Goal: Task Accomplishment & Management: Complete application form

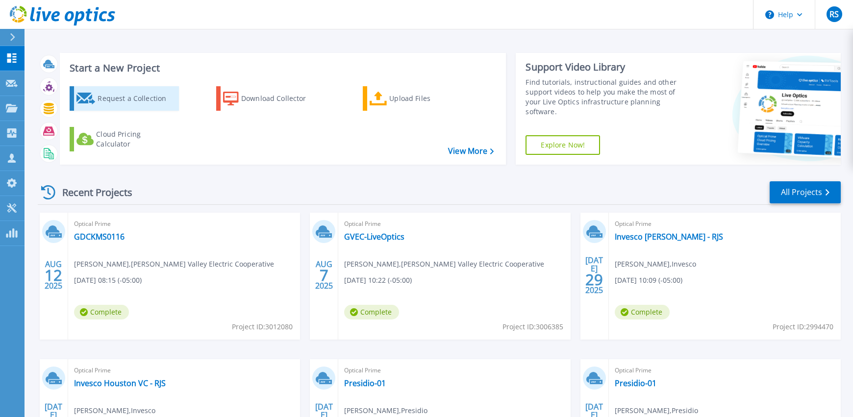
click at [114, 100] on div "Request a Collection" at bounding box center [137, 99] width 78 height 20
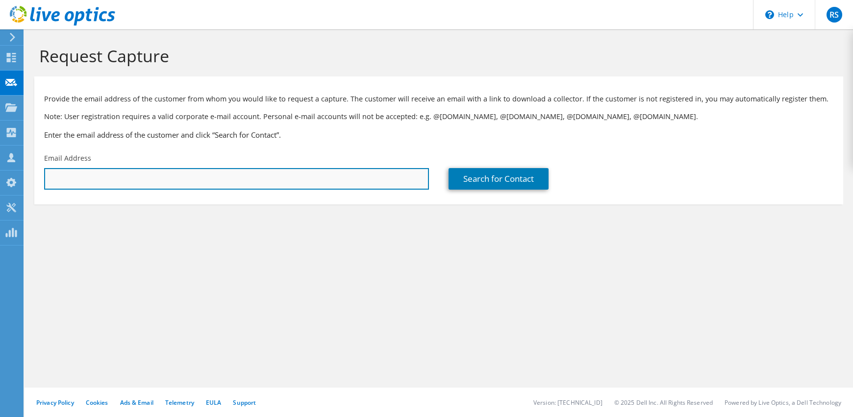
click at [70, 177] on input "text" at bounding box center [236, 179] width 385 height 22
paste input "[PERSON_NAME][EMAIL_ADDRESS][PERSON_NAME][DOMAIN_NAME]"
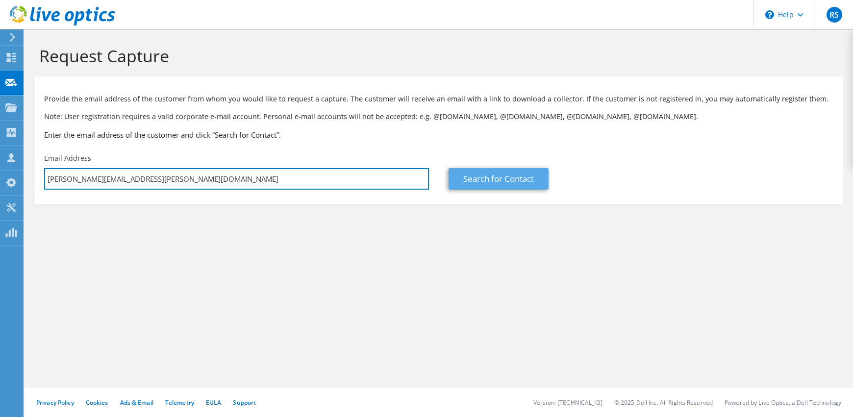
type input "[PERSON_NAME][EMAIL_ADDRESS][PERSON_NAME][DOMAIN_NAME]"
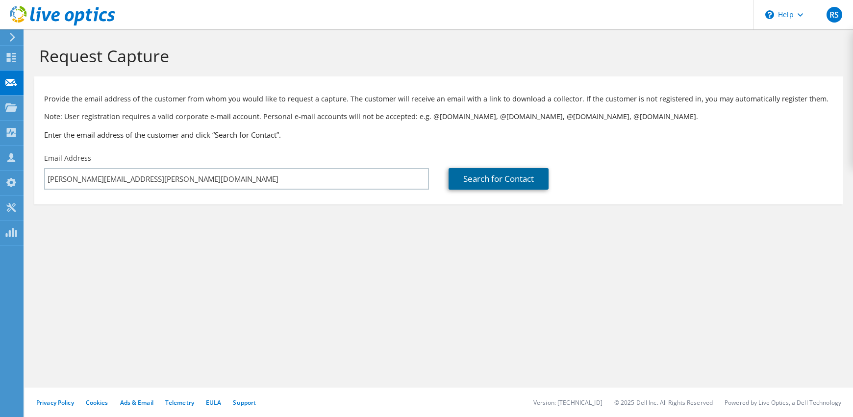
click at [513, 182] on link "Search for Contact" at bounding box center [499, 179] width 100 height 22
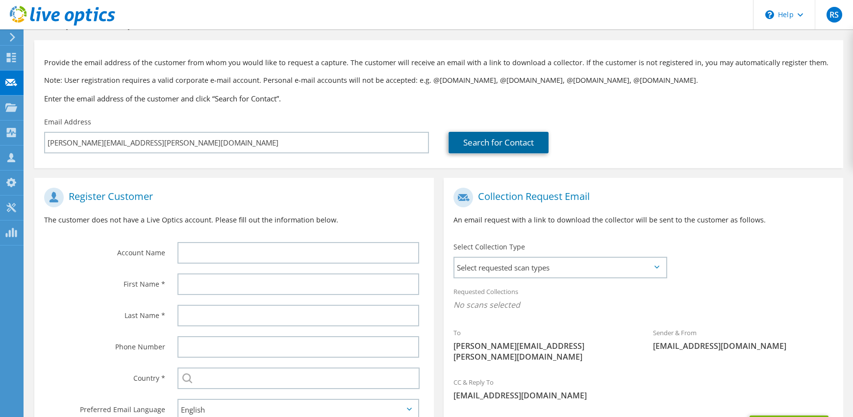
scroll to position [38, 0]
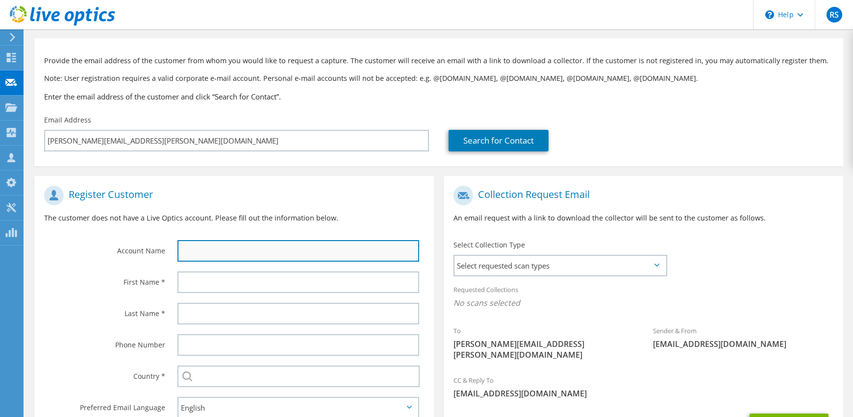
click at [210, 252] on input "text" at bounding box center [298, 251] width 242 height 22
type input "LCMC"
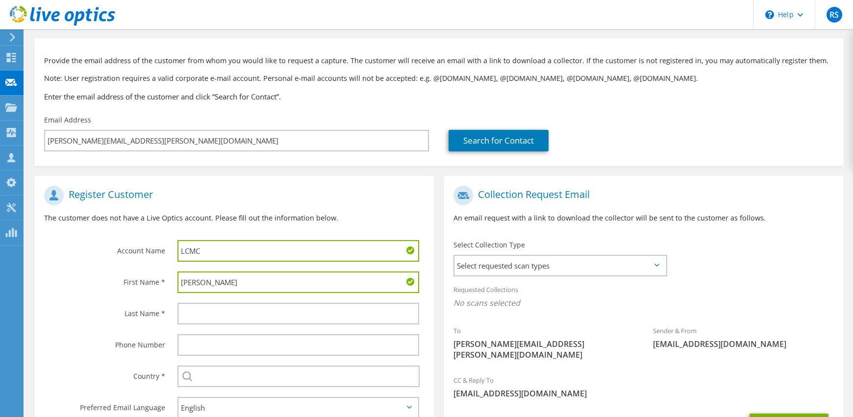
type input "Jason"
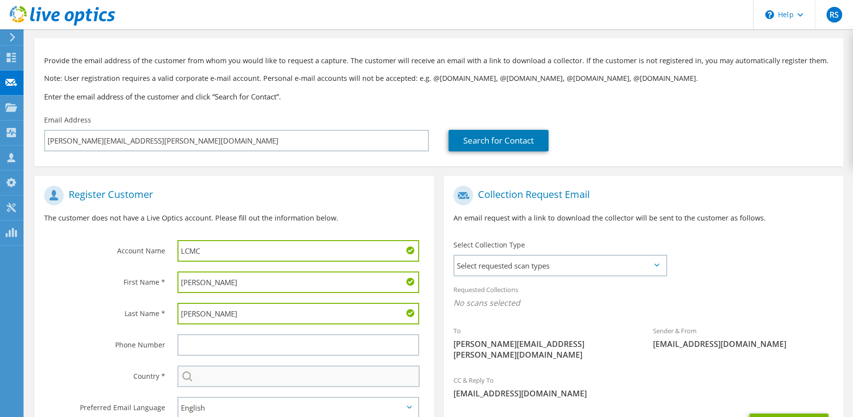
type input "Kennedy"
click at [212, 378] on input "text" at bounding box center [298, 377] width 242 height 22
type input "[GEOGRAPHIC_DATA]"
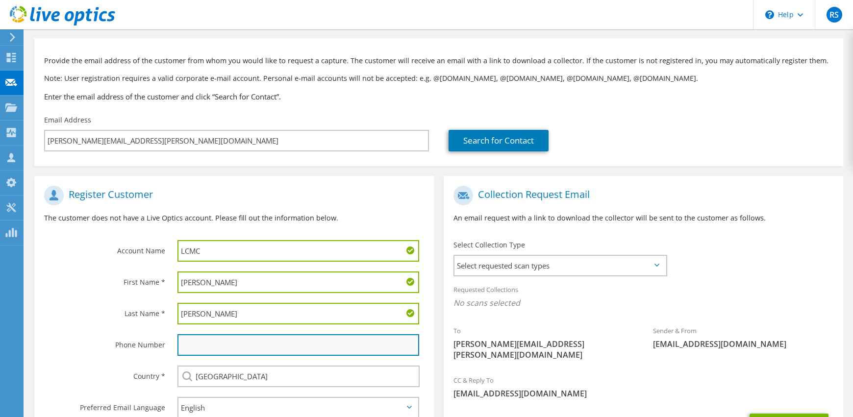
type input "7137952915"
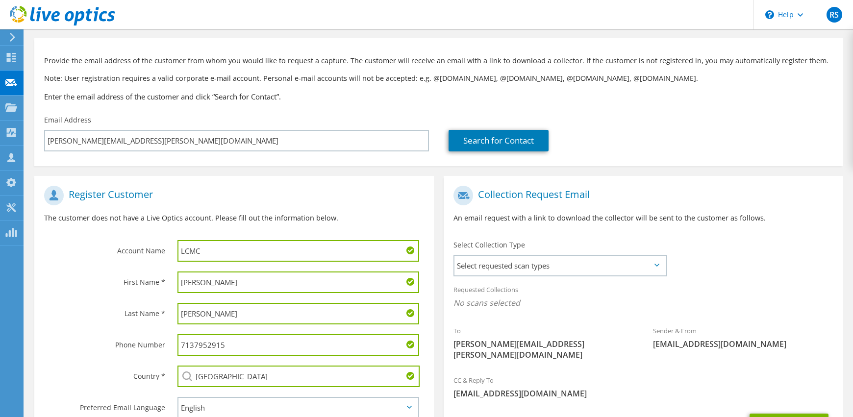
drag, startPoint x: 263, startPoint y: 343, endPoint x: 149, endPoint y: 339, distance: 114.3
click at [160, 340] on div "Phone Number 7137952915" at bounding box center [234, 344] width 400 height 31
drag, startPoint x: 94, startPoint y: 329, endPoint x: 87, endPoint y: 334, distance: 8.8
click at [94, 329] on div "Phone Number" at bounding box center [100, 344] width 133 height 30
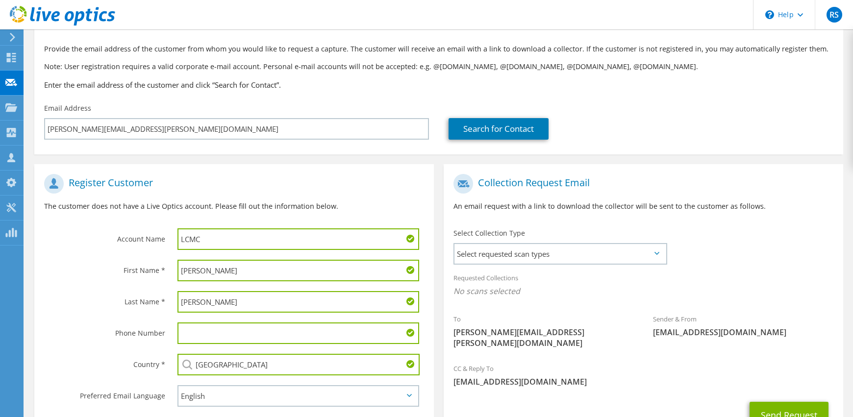
scroll to position [48, 0]
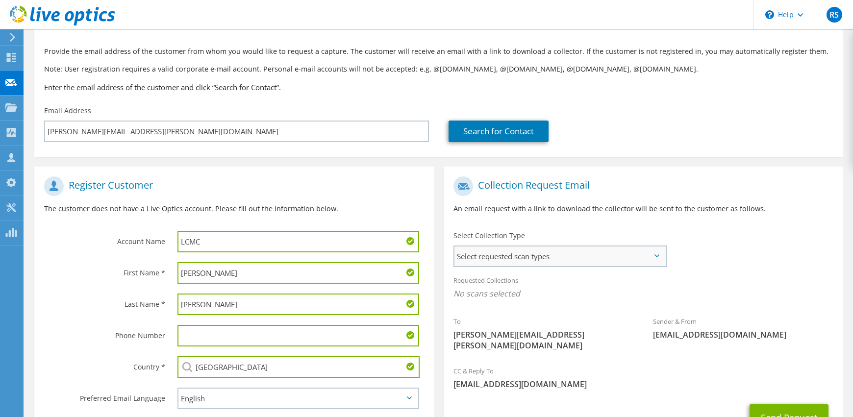
click at [511, 258] on span "Select requested scan types" at bounding box center [560, 257] width 211 height 20
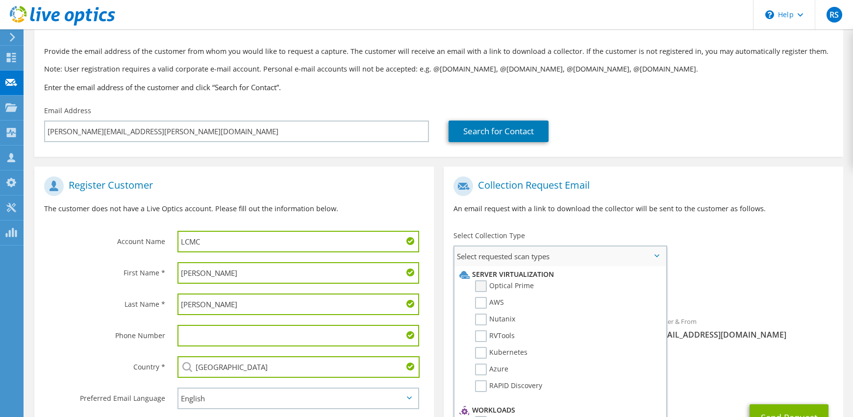
click at [480, 290] on label "Optical Prime" at bounding box center [504, 286] width 59 height 12
click at [0, 0] on input "Optical Prime" at bounding box center [0, 0] width 0 height 0
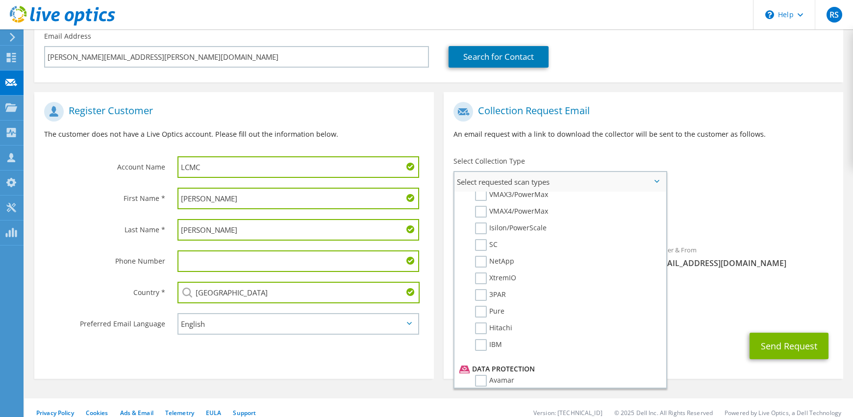
scroll to position [253, 0]
click at [484, 266] on label "NetApp" at bounding box center [494, 264] width 39 height 12
click at [0, 0] on input "NetApp" at bounding box center [0, 0] width 0 height 0
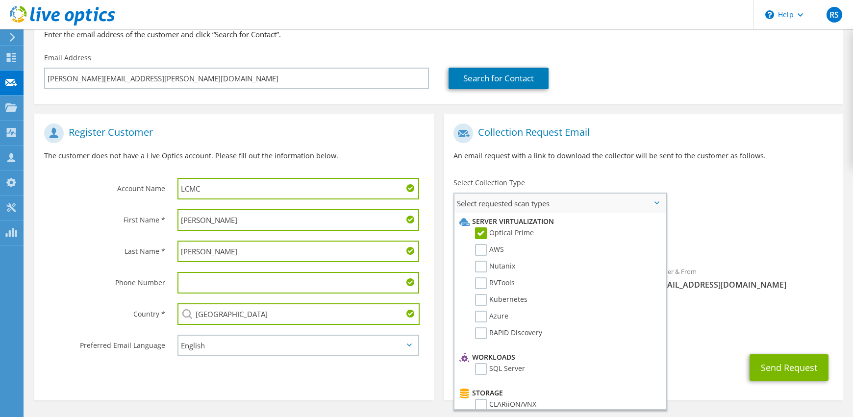
scroll to position [91, 0]
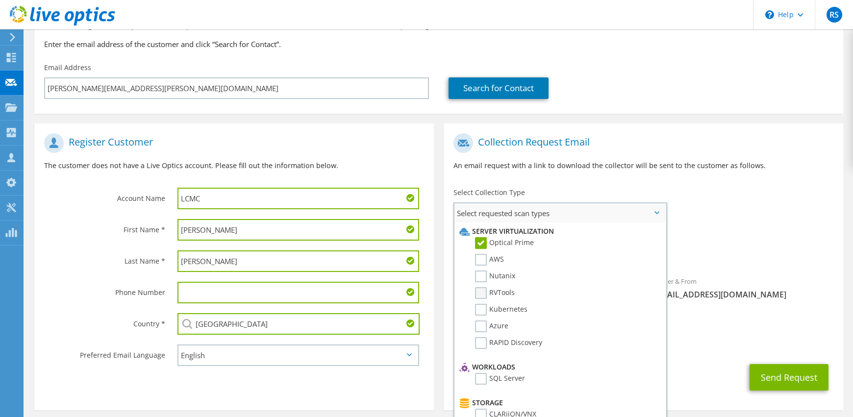
click at [484, 290] on label "RVTools" at bounding box center [495, 293] width 40 height 12
click at [0, 0] on input "RVTools" at bounding box center [0, 0] width 0 height 0
click at [727, 237] on div "Requested Collections No scans selected Optical Prime NetApp RVTools" at bounding box center [644, 246] width 400 height 39
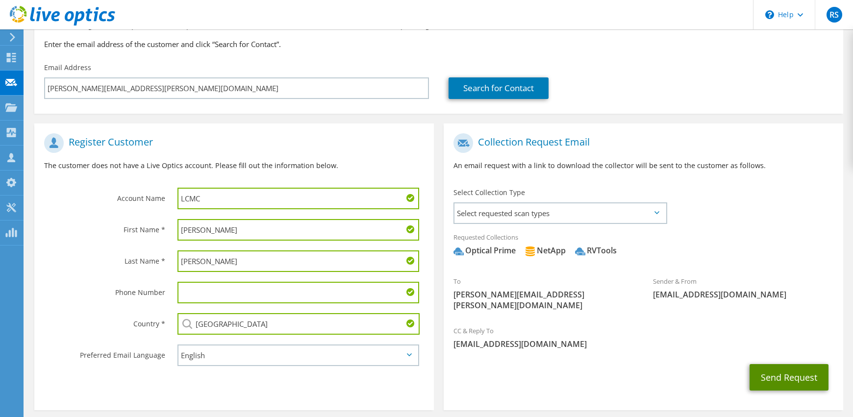
click at [777, 365] on button "Send Request" at bounding box center [789, 377] width 79 height 26
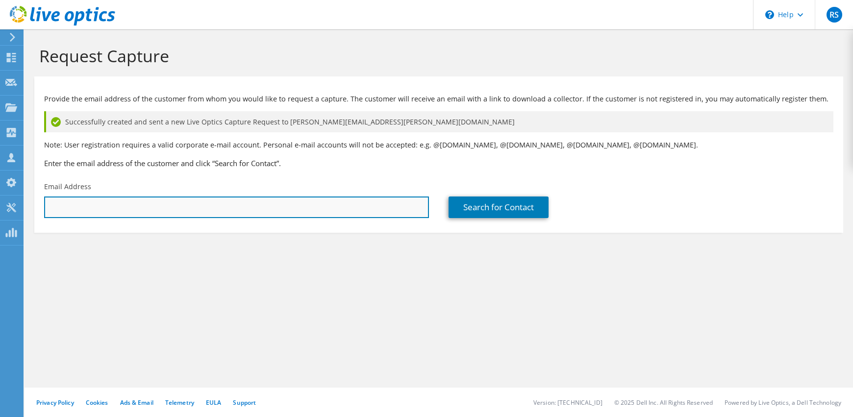
click at [65, 206] on input "text" at bounding box center [236, 208] width 385 height 22
paste input "Rudy.Lewis@sapphirehealth.org"
type input "Rudy.Lewis@sapphirehealth.org"
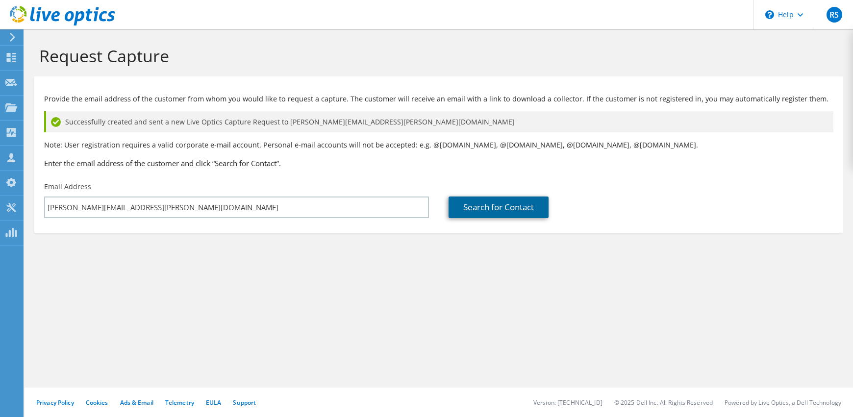
click at [472, 207] on link "Search for Contact" at bounding box center [499, 208] width 100 height 22
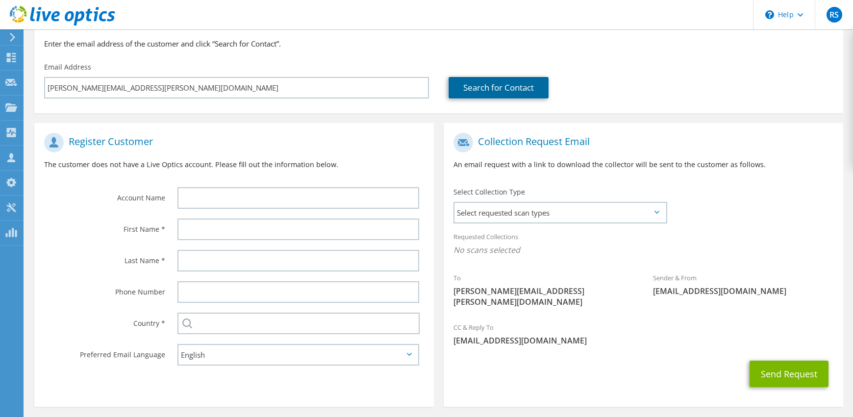
scroll to position [130, 0]
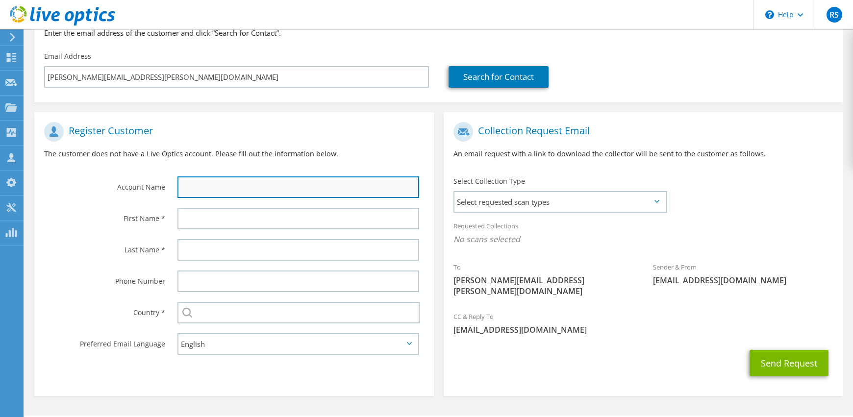
click at [208, 188] on input "text" at bounding box center [298, 188] width 242 height 22
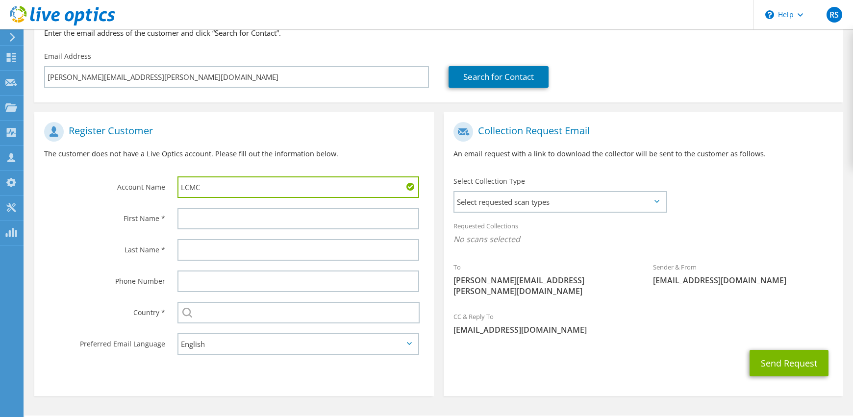
type input "LCMC"
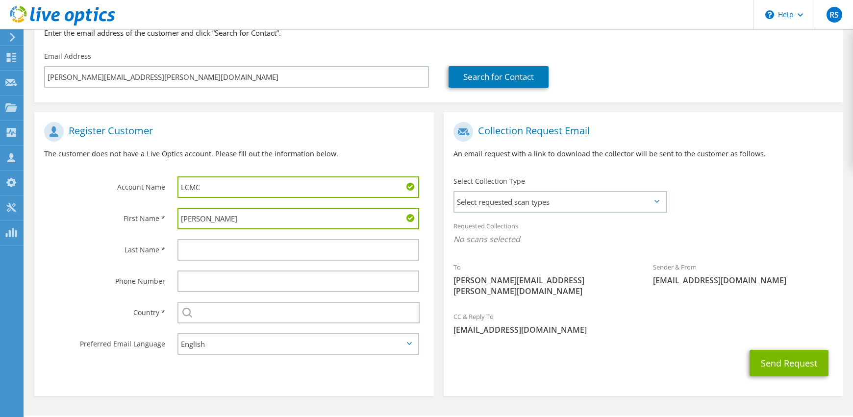
type input "Rudy"
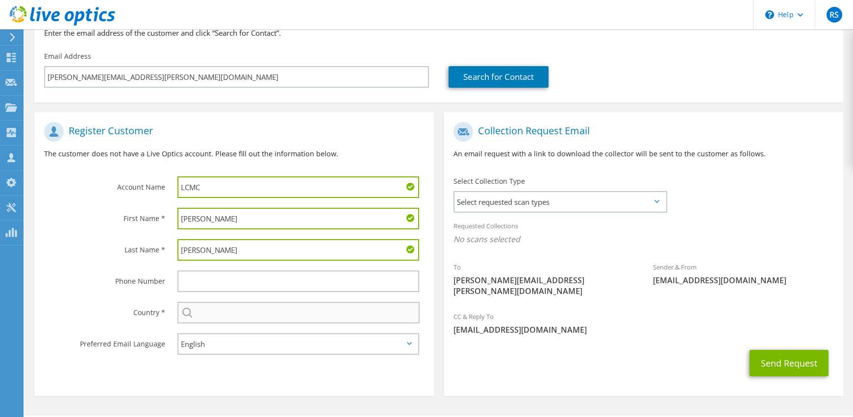
type input "Lewis"
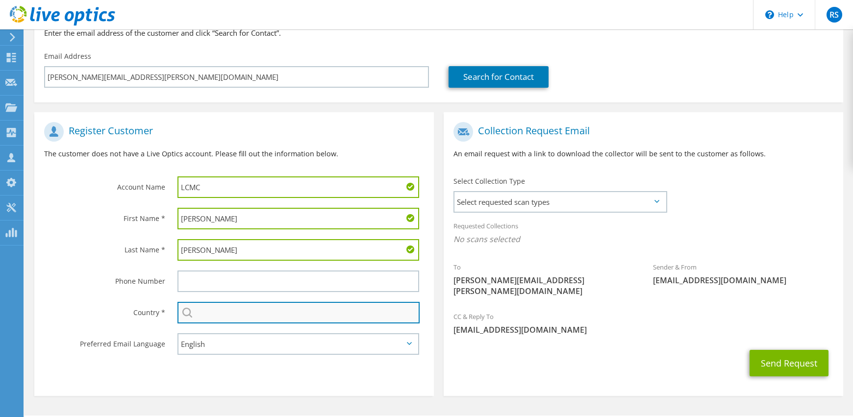
click at [204, 309] on input "text" at bounding box center [298, 313] width 242 height 22
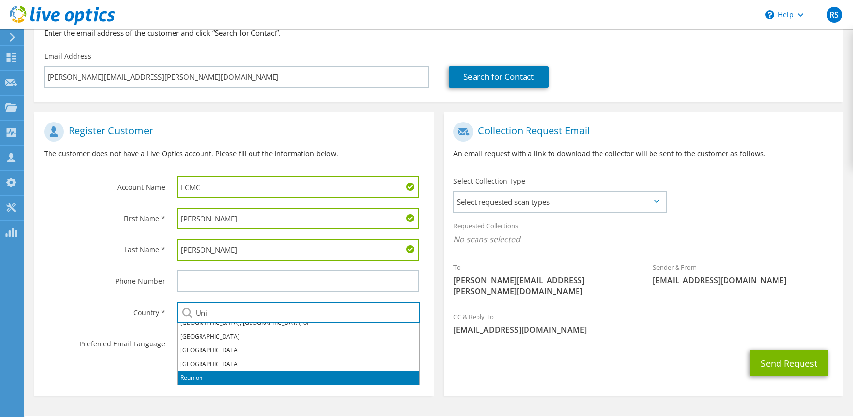
scroll to position [21, 0]
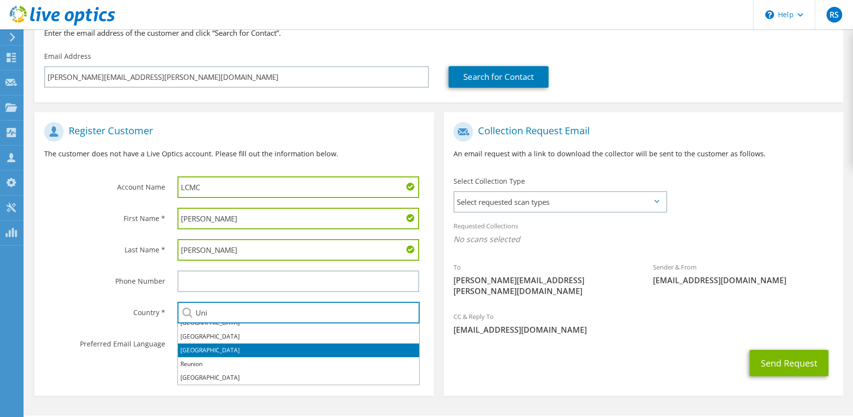
drag, startPoint x: 201, startPoint y: 346, endPoint x: 172, endPoint y: 336, distance: 30.1
click at [201, 346] on li "[GEOGRAPHIC_DATA]" at bounding box center [298, 351] width 241 height 14
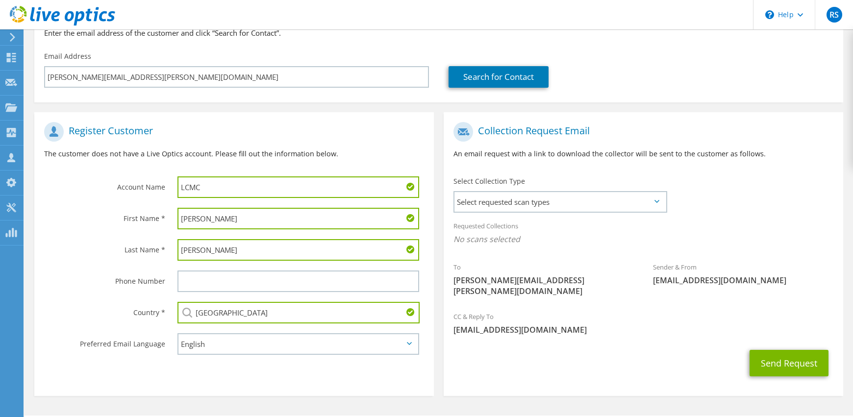
type input "[GEOGRAPHIC_DATA]"
drag, startPoint x: 108, startPoint y: 308, endPoint x: 98, endPoint y: 308, distance: 10.3
click at [105, 307] on label "Country *" at bounding box center [104, 310] width 121 height 16
click at [503, 205] on span "Select requested scan types" at bounding box center [560, 202] width 211 height 20
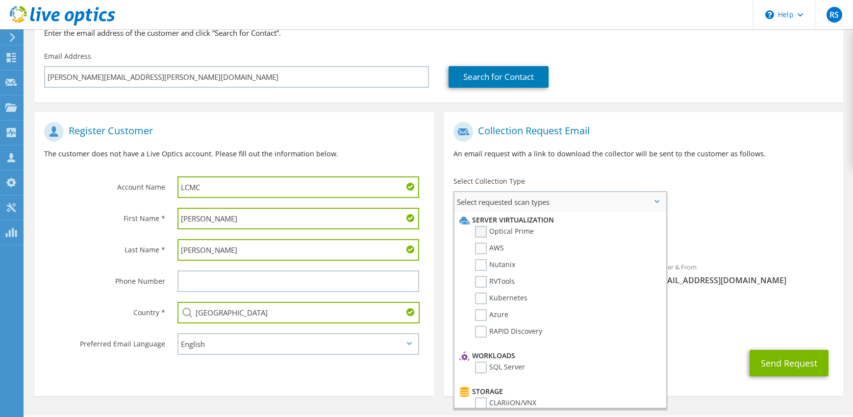
click at [478, 233] on label "Optical Prime" at bounding box center [504, 232] width 59 height 12
click at [0, 0] on input "Optical Prime" at bounding box center [0, 0] width 0 height 0
click at [483, 281] on label "RVTools" at bounding box center [495, 282] width 40 height 12
click at [0, 0] on input "RVTools" at bounding box center [0, 0] width 0 height 0
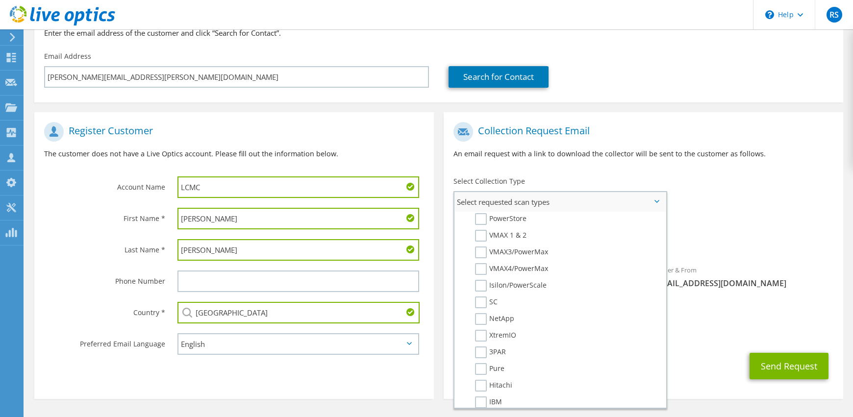
scroll to position [221, 0]
click at [482, 317] on label "NetApp" at bounding box center [494, 316] width 39 height 12
click at [0, 0] on input "NetApp" at bounding box center [0, 0] width 0 height 0
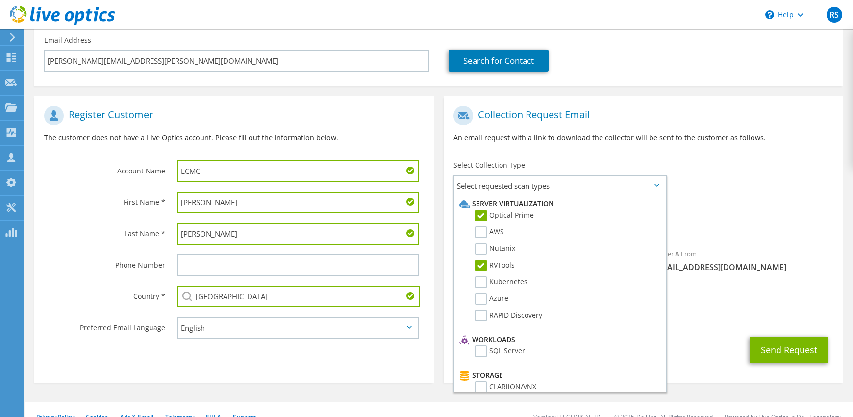
scroll to position [151, 0]
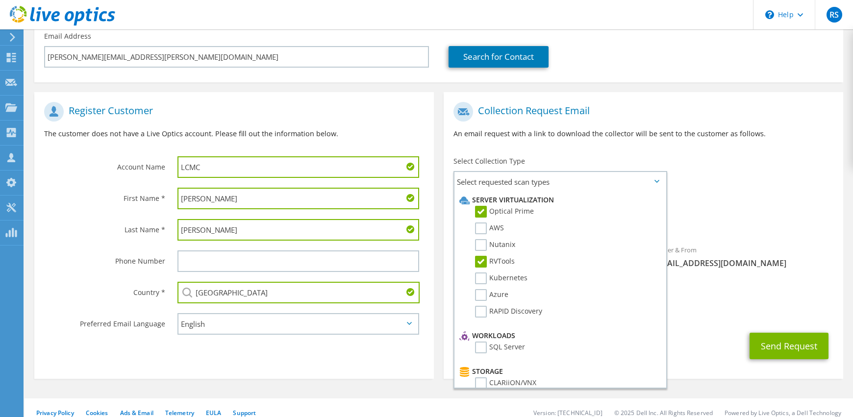
click at [733, 234] on div "Requested Collections No scans selected Optical Prime RVTools NetApp" at bounding box center [644, 218] width 400 height 44
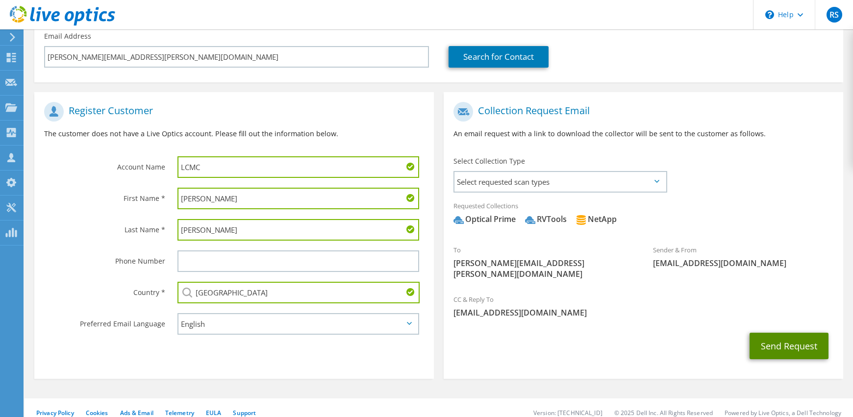
click at [787, 333] on button "Send Request" at bounding box center [789, 346] width 79 height 26
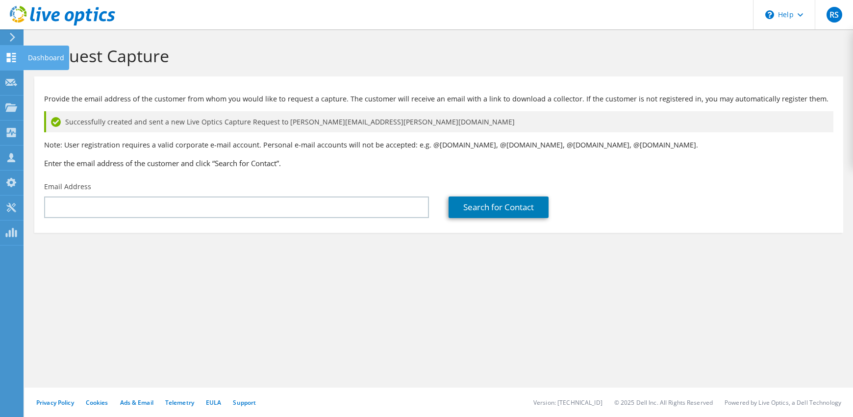
click at [9, 60] on use at bounding box center [11, 57] width 9 height 9
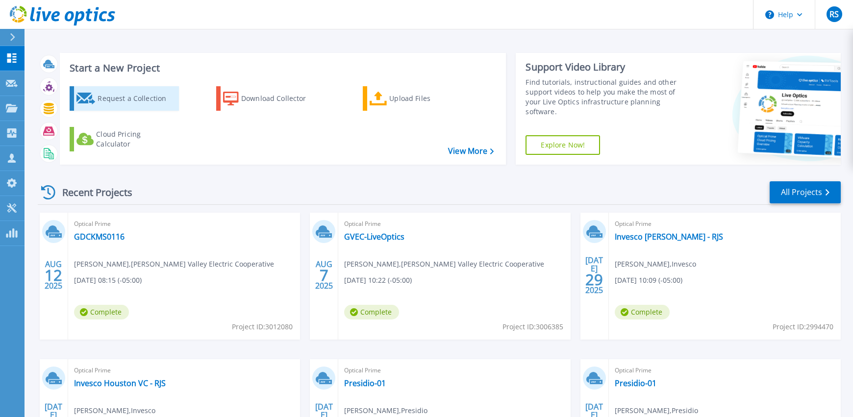
click at [119, 99] on div "Request a Collection" at bounding box center [137, 99] width 78 height 20
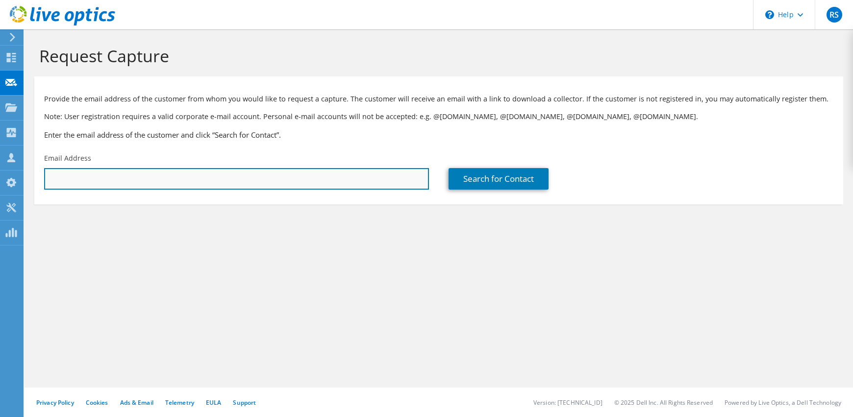
click at [82, 181] on input "text" at bounding box center [236, 179] width 385 height 22
type input "[EMAIL_ADDRESS][DOMAIN_NAME]"
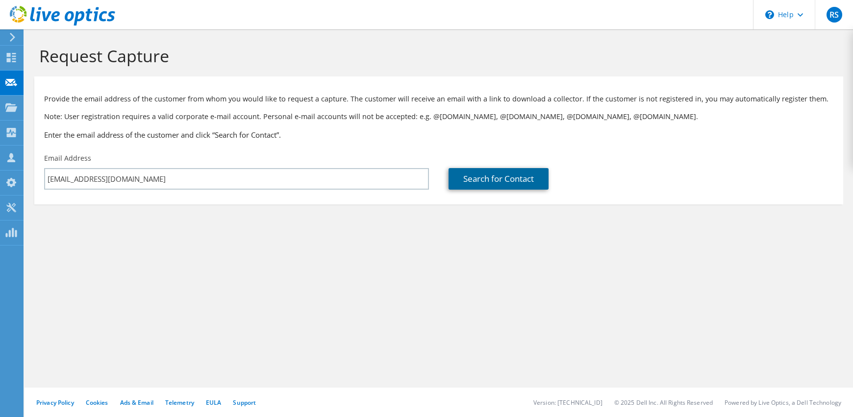
click at [488, 182] on link "Search for Contact" at bounding box center [499, 179] width 100 height 22
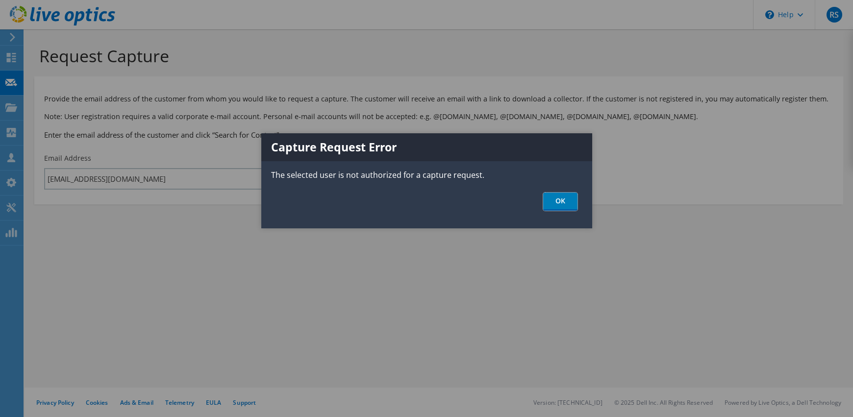
click at [563, 203] on link "OK" at bounding box center [560, 202] width 34 height 18
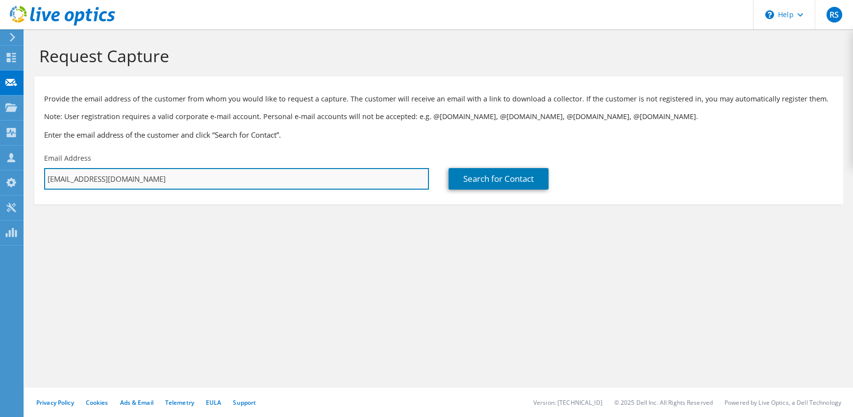
click at [179, 177] on input "[EMAIL_ADDRESS][DOMAIN_NAME]" at bounding box center [236, 179] width 385 height 22
drag, startPoint x: 166, startPoint y: 178, endPoint x: 58, endPoint y: 179, distance: 107.9
click at [42, 171] on div "Email Address [EMAIL_ADDRESS][DOMAIN_NAME]" at bounding box center [236, 172] width 404 height 46
type input "[PERSON_NAME][EMAIL_ADDRESS][PERSON_NAME][DOMAIN_NAME]"
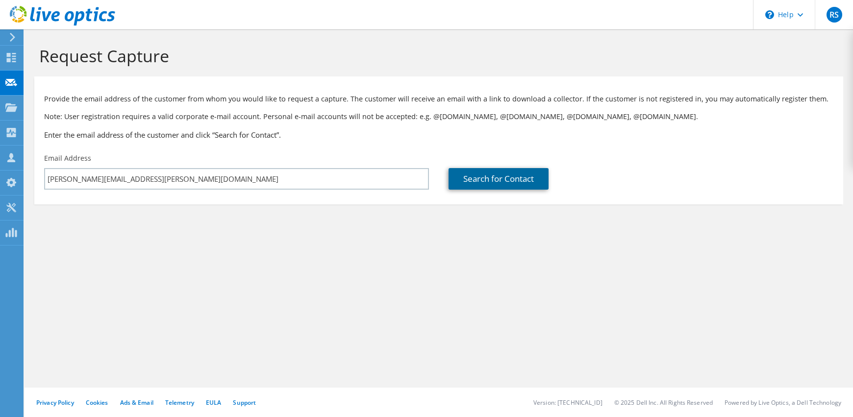
click at [488, 179] on link "Search for Contact" at bounding box center [499, 179] width 100 height 22
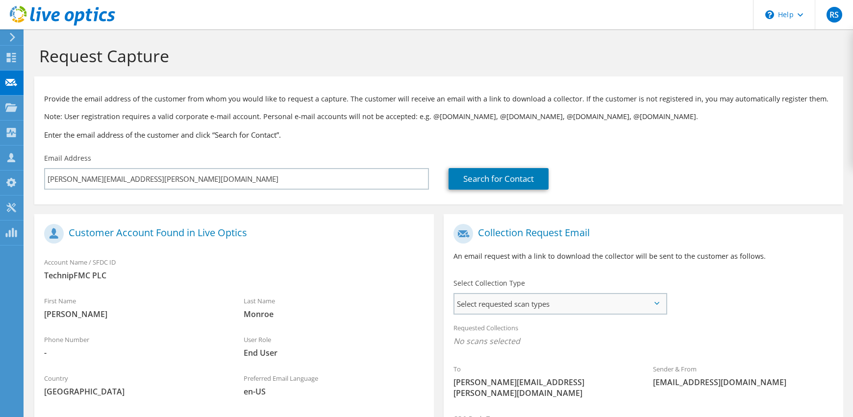
click at [471, 303] on span "Select requested scan types" at bounding box center [560, 304] width 211 height 20
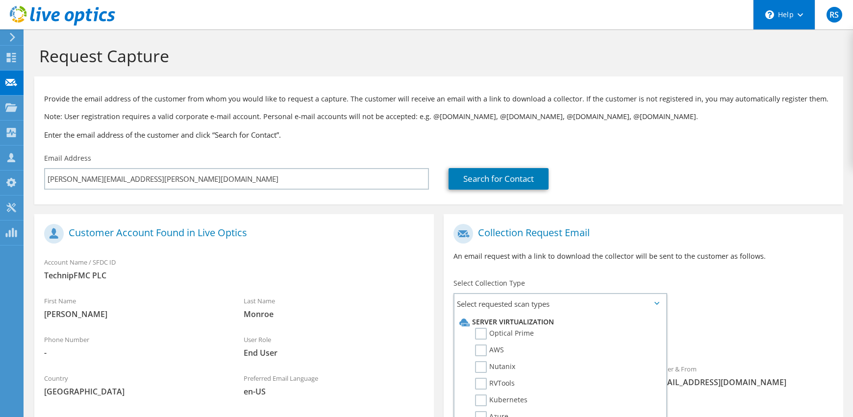
click at [784, 16] on div "\n Help" at bounding box center [784, 14] width 62 height 29
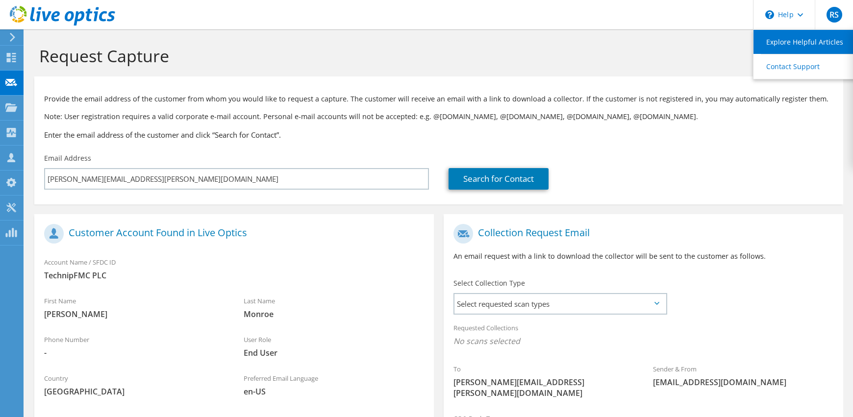
click at [787, 41] on link "Explore Helpful Articles" at bounding box center [808, 42] width 109 height 24
